Goal: Entertainment & Leisure: Consume media (video, audio)

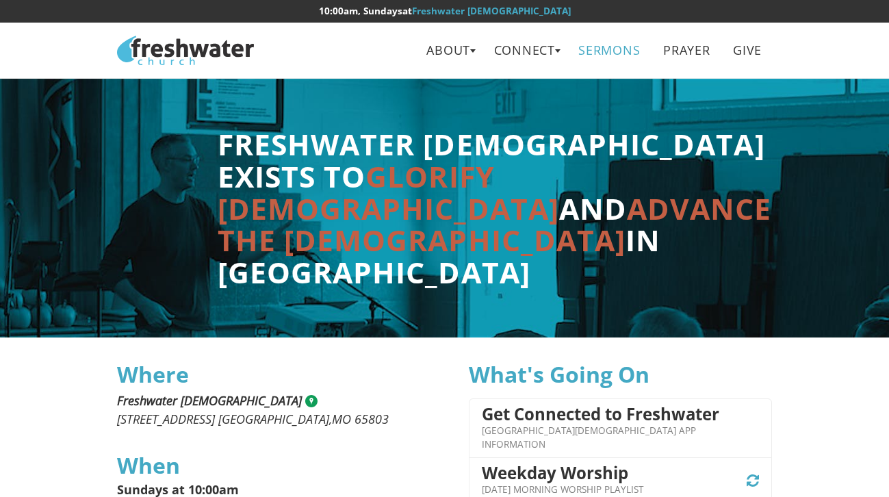
click at [610, 51] on link "Sermons" at bounding box center [609, 50] width 81 height 31
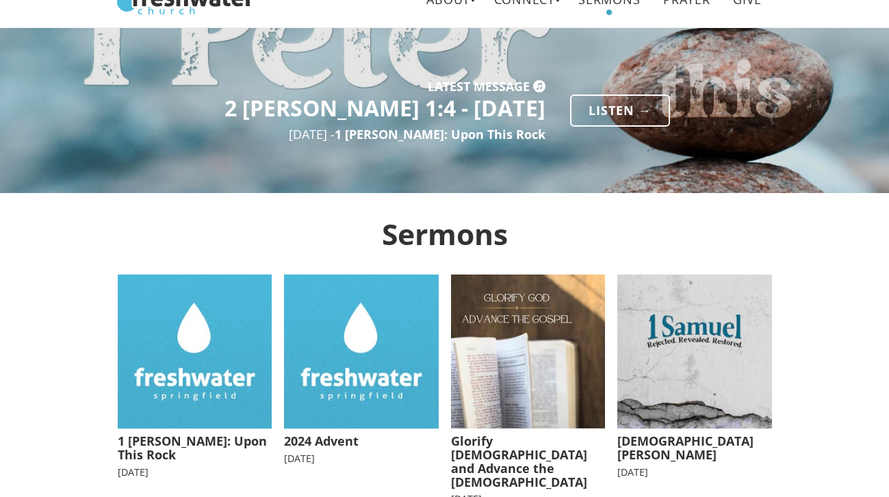
scroll to position [62, 0]
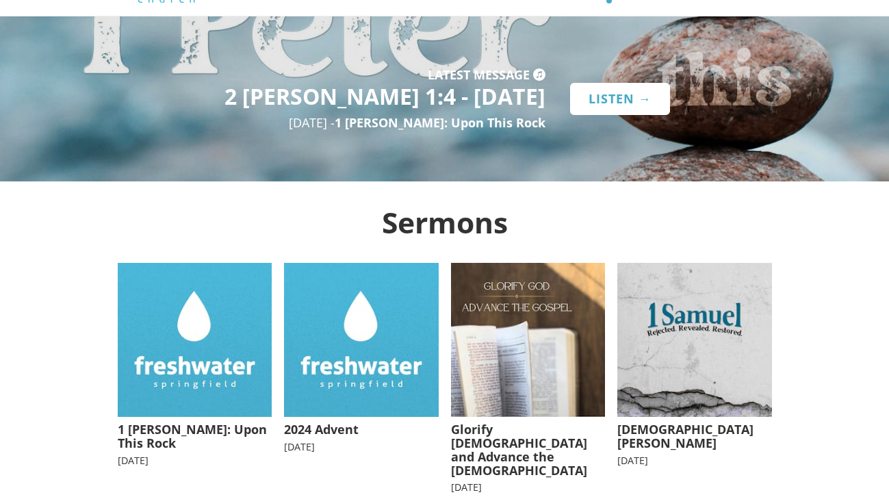
click at [617, 103] on link "Listen →" at bounding box center [620, 99] width 100 height 32
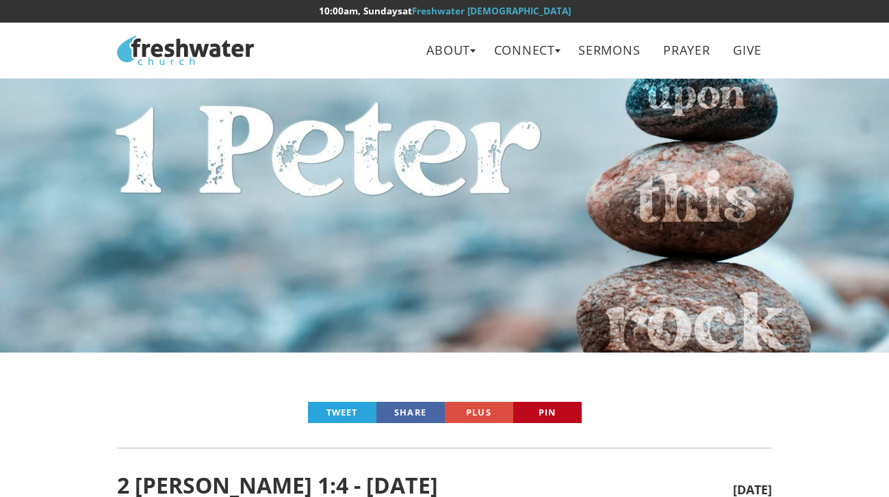
scroll to position [447, 0]
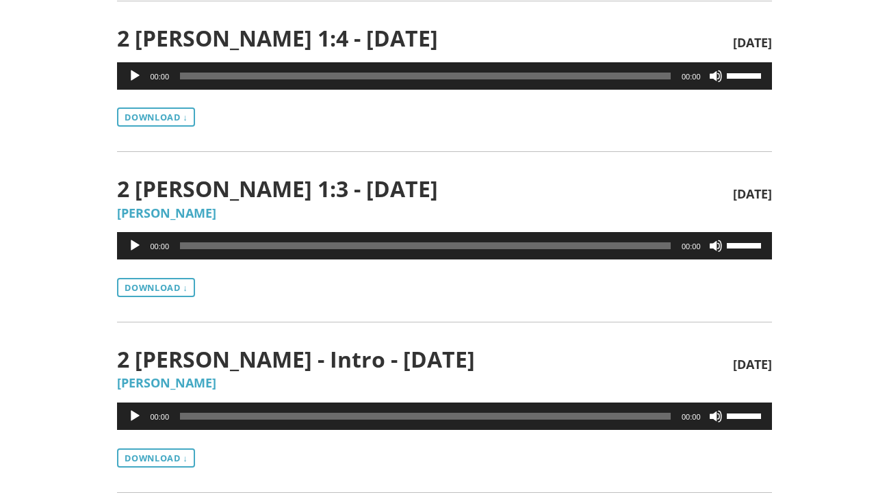
click at [142, 75] on div "Audio Player" at bounding box center [135, 75] width 22 height 27
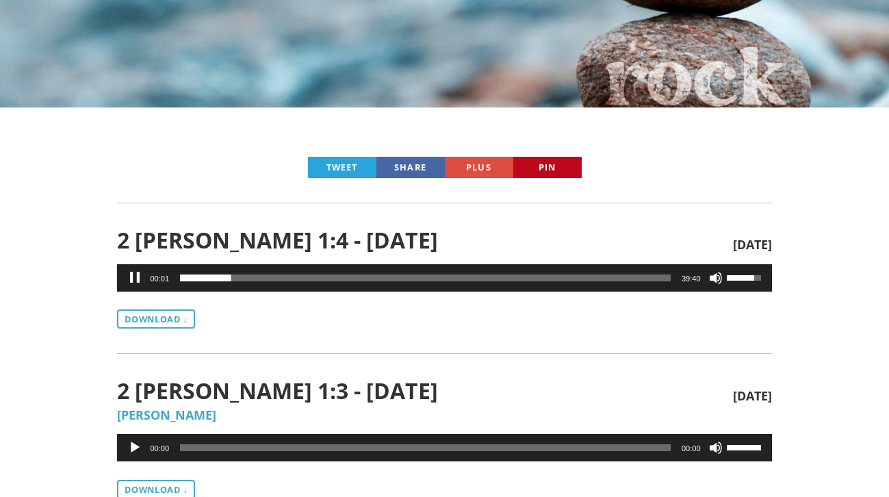
scroll to position [241, 0]
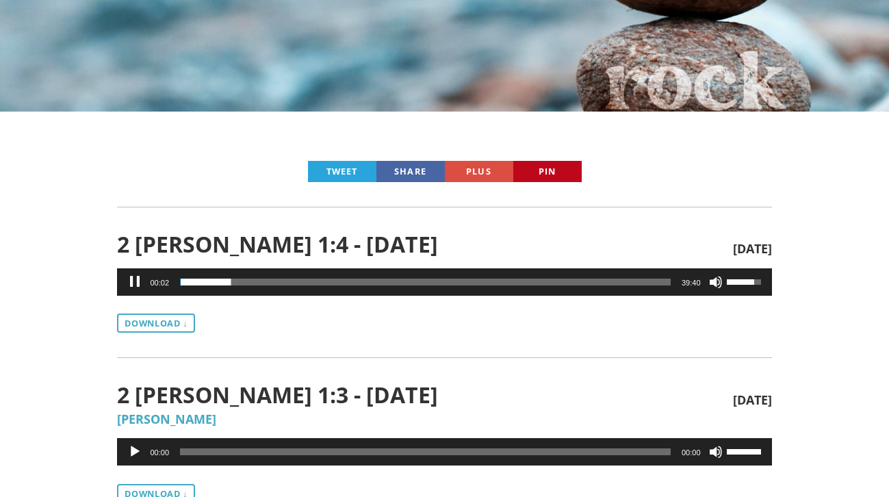
click at [133, 281] on button "Pause" at bounding box center [135, 282] width 14 height 14
click at [138, 289] on div "Audio Player" at bounding box center [135, 281] width 22 height 27
click at [131, 280] on button "Pause" at bounding box center [135, 282] width 14 height 14
